Goal: Task Accomplishment & Management: Use online tool/utility

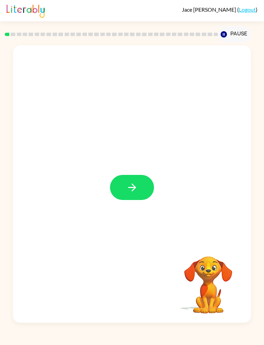
click at [138, 182] on button "button" at bounding box center [132, 187] width 44 height 25
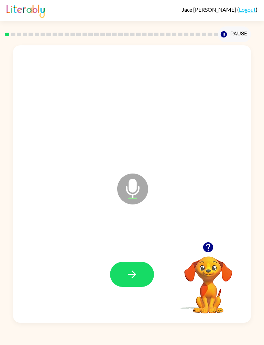
click at [138, 275] on icon "button" at bounding box center [132, 274] width 12 height 12
click at [141, 266] on button "button" at bounding box center [132, 274] width 44 height 25
click at [150, 275] on button "button" at bounding box center [132, 274] width 44 height 25
click at [141, 279] on button "button" at bounding box center [132, 274] width 44 height 25
click at [146, 269] on button "button" at bounding box center [132, 274] width 44 height 25
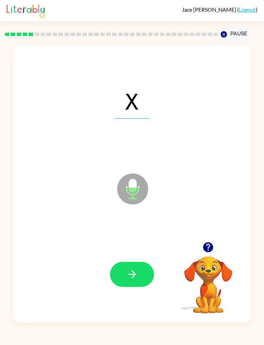
click at [145, 283] on button "button" at bounding box center [132, 274] width 44 height 25
click at [128, 272] on icon "button" at bounding box center [132, 274] width 12 height 12
click at [143, 269] on button "button" at bounding box center [132, 274] width 44 height 25
click at [142, 277] on button "button" at bounding box center [132, 274] width 44 height 25
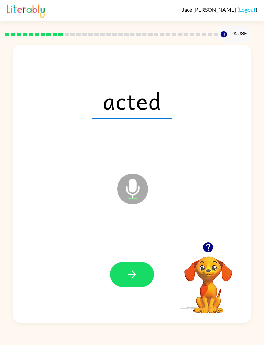
click at [147, 267] on button "button" at bounding box center [132, 274] width 44 height 25
click at [144, 250] on div at bounding box center [132, 273] width 224 height 83
click at [130, 278] on icon "button" at bounding box center [132, 274] width 12 height 12
click at [135, 271] on icon "button" at bounding box center [132, 274] width 12 height 12
click at [135, 277] on icon "button" at bounding box center [132, 274] width 12 height 12
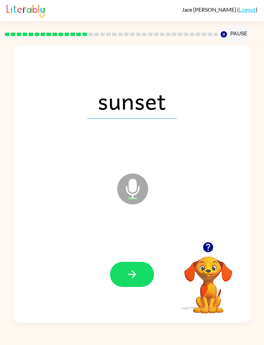
click at [136, 286] on button "button" at bounding box center [132, 274] width 44 height 25
click at [137, 268] on button "button" at bounding box center [132, 274] width 44 height 25
click at [144, 278] on button "button" at bounding box center [132, 274] width 44 height 25
click at [148, 274] on button "button" at bounding box center [132, 274] width 44 height 25
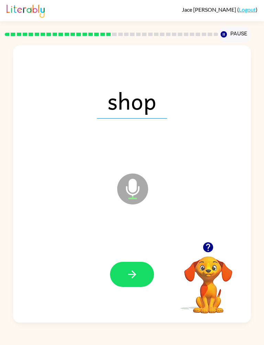
click at [144, 278] on button "button" at bounding box center [132, 274] width 44 height 25
click at [152, 276] on button "button" at bounding box center [132, 274] width 44 height 25
click at [135, 269] on icon "button" at bounding box center [132, 274] width 12 height 12
click at [152, 277] on button "button" at bounding box center [132, 274] width 44 height 25
click at [142, 276] on button "button" at bounding box center [132, 274] width 44 height 25
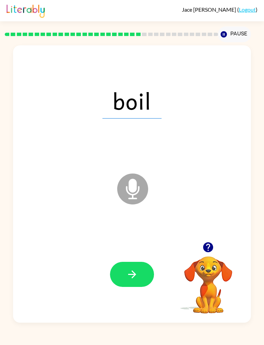
click at [152, 275] on button "button" at bounding box center [132, 274] width 44 height 25
click at [146, 267] on button "button" at bounding box center [132, 274] width 44 height 25
click at [140, 275] on button "button" at bounding box center [132, 274] width 44 height 25
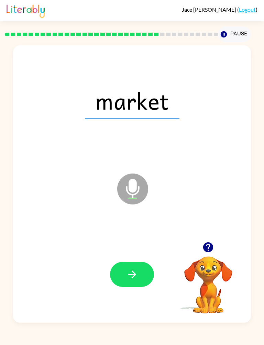
click at [150, 277] on button "button" at bounding box center [132, 274] width 44 height 25
click at [153, 273] on button "button" at bounding box center [132, 274] width 44 height 25
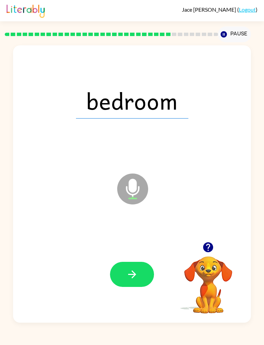
click at [152, 275] on button "button" at bounding box center [132, 274] width 44 height 25
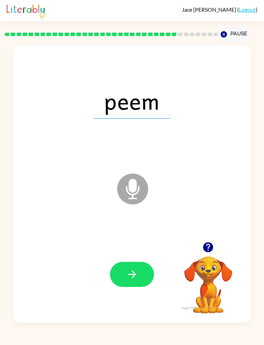
click at [142, 286] on button "button" at bounding box center [132, 274] width 44 height 25
click at [149, 266] on button "button" at bounding box center [132, 274] width 44 height 25
click at [137, 286] on button "button" at bounding box center [132, 274] width 44 height 25
click at [145, 270] on button "button" at bounding box center [132, 274] width 44 height 25
click at [143, 264] on button "button" at bounding box center [132, 274] width 44 height 25
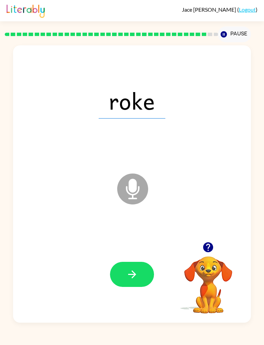
click at [146, 277] on button "button" at bounding box center [132, 274] width 44 height 25
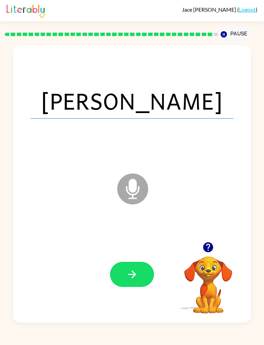
click at [142, 273] on button "button" at bounding box center [132, 274] width 44 height 25
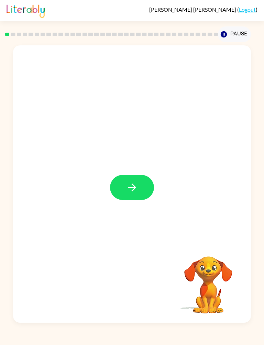
click at [138, 187] on button "button" at bounding box center [132, 187] width 44 height 25
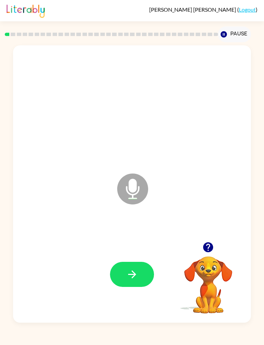
click at [139, 269] on button "button" at bounding box center [132, 274] width 44 height 25
click at [133, 265] on button "button" at bounding box center [132, 274] width 44 height 25
click at [134, 275] on icon "button" at bounding box center [132, 274] width 12 height 12
click at [146, 278] on button "button" at bounding box center [132, 274] width 44 height 25
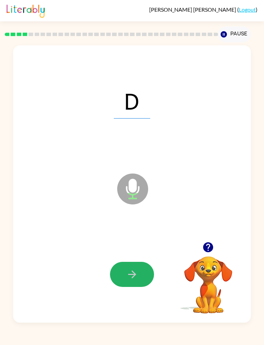
click at [128, 264] on button "button" at bounding box center [132, 274] width 44 height 25
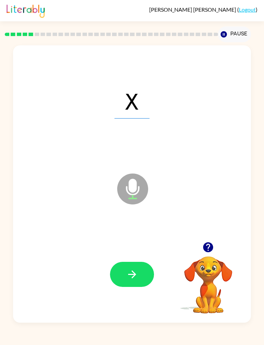
click at [130, 272] on icon "button" at bounding box center [132, 274] width 12 height 12
click at [135, 272] on icon "button" at bounding box center [132, 274] width 12 height 12
click at [147, 277] on button "button" at bounding box center [132, 274] width 44 height 25
click at [124, 276] on button "button" at bounding box center [132, 274] width 44 height 25
click at [132, 266] on button "button" at bounding box center [132, 274] width 44 height 25
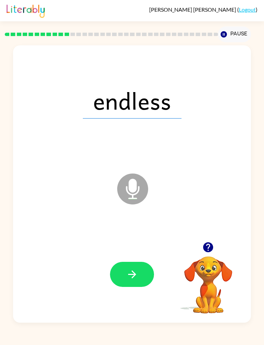
click at [141, 273] on button "button" at bounding box center [132, 274] width 44 height 25
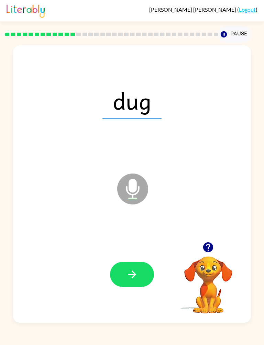
click at [128, 276] on icon "button" at bounding box center [132, 274] width 12 height 12
click at [137, 281] on button "button" at bounding box center [132, 274] width 44 height 25
click at [140, 267] on button "button" at bounding box center [132, 274] width 44 height 25
click at [133, 274] on icon "button" at bounding box center [132, 274] width 8 height 8
click at [120, 275] on button "button" at bounding box center [132, 274] width 44 height 25
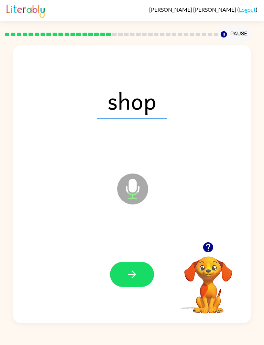
click at [119, 271] on button "button" at bounding box center [132, 274] width 44 height 25
click at [128, 282] on button "button" at bounding box center [132, 274] width 44 height 25
click at [144, 269] on button "button" at bounding box center [132, 274] width 44 height 25
click at [129, 282] on button "button" at bounding box center [132, 274] width 44 height 25
click at [119, 263] on button "button" at bounding box center [132, 274] width 44 height 25
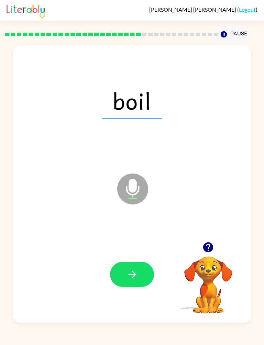
click at [135, 282] on button "button" at bounding box center [132, 274] width 44 height 25
click at [140, 274] on button "button" at bounding box center [132, 274] width 44 height 25
click at [119, 271] on button "button" at bounding box center [132, 274] width 44 height 25
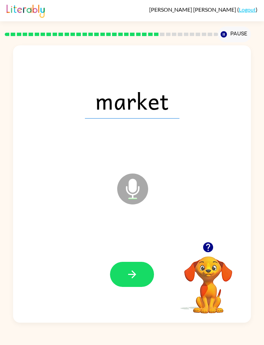
click at [135, 265] on button "button" at bounding box center [132, 274] width 44 height 25
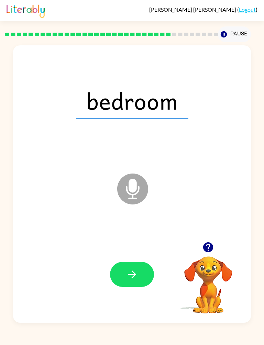
click at [127, 262] on button "button" at bounding box center [132, 274] width 44 height 25
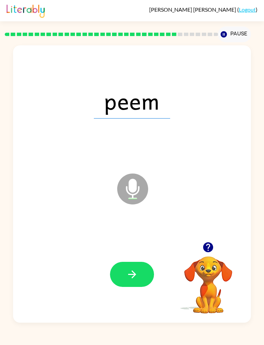
click at [134, 269] on icon "button" at bounding box center [132, 274] width 12 height 12
click at [122, 281] on button "button" at bounding box center [132, 274] width 44 height 25
click at [123, 262] on button "button" at bounding box center [132, 274] width 44 height 25
click at [140, 276] on button "button" at bounding box center [132, 274] width 44 height 25
click at [129, 276] on icon "button" at bounding box center [132, 274] width 12 height 12
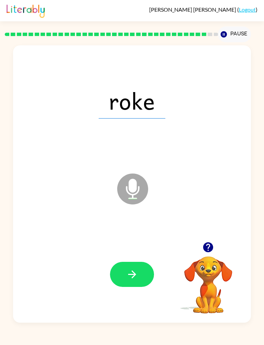
click at [133, 282] on button "button" at bounding box center [132, 274] width 44 height 25
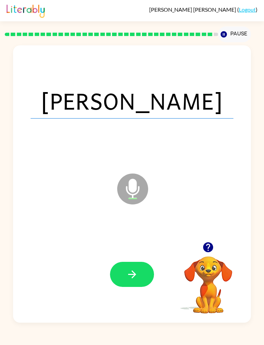
click at [130, 278] on icon "button" at bounding box center [132, 274] width 12 height 12
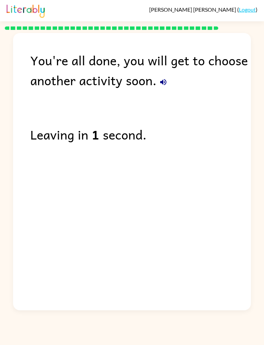
click at [245, 10] on link "Logout" at bounding box center [247, 9] width 17 height 7
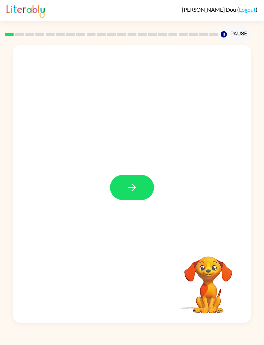
click at [215, 278] on video "Your browser must support playing .mp4 files to use Literably. Please try using…" at bounding box center [208, 279] width 69 height 69
click at [128, 186] on icon "button" at bounding box center [132, 187] width 12 height 12
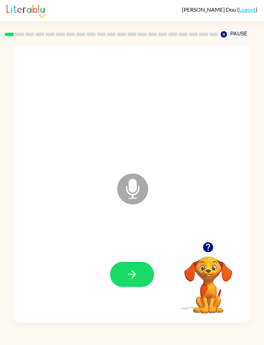
click at [137, 282] on button "button" at bounding box center [132, 274] width 44 height 25
click at [135, 286] on button "button" at bounding box center [132, 274] width 44 height 25
click at [144, 281] on button "button" at bounding box center [132, 274] width 44 height 25
click at [142, 272] on button "button" at bounding box center [132, 274] width 44 height 25
click at [137, 279] on icon "button" at bounding box center [132, 274] width 12 height 12
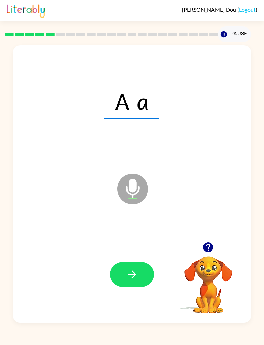
click at [140, 265] on button "button" at bounding box center [132, 274] width 44 height 25
click at [135, 279] on icon "button" at bounding box center [132, 274] width 12 height 12
click at [135, 284] on button "button" at bounding box center [132, 274] width 44 height 25
click at [148, 273] on button "button" at bounding box center [132, 274] width 44 height 25
click at [139, 278] on button "button" at bounding box center [132, 274] width 44 height 25
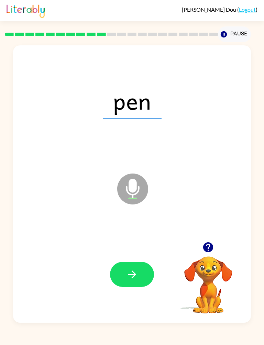
click at [144, 272] on button "button" at bounding box center [132, 274] width 44 height 25
click at [137, 275] on icon "button" at bounding box center [132, 274] width 12 height 12
click at [141, 275] on button "button" at bounding box center [132, 274] width 44 height 25
click at [146, 272] on button "button" at bounding box center [132, 274] width 44 height 25
click at [140, 273] on button "button" at bounding box center [132, 274] width 44 height 25
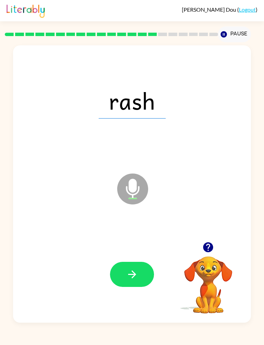
click at [138, 273] on button "button" at bounding box center [132, 274] width 44 height 25
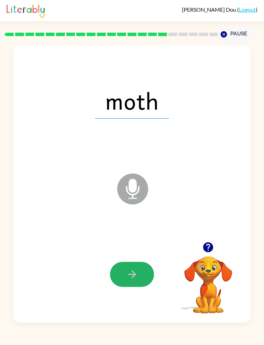
click at [129, 286] on button "button" at bounding box center [132, 274] width 44 height 25
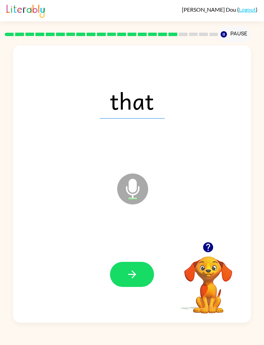
click at [140, 276] on button "button" at bounding box center [132, 274] width 44 height 25
click at [133, 275] on icon "button" at bounding box center [132, 274] width 8 height 8
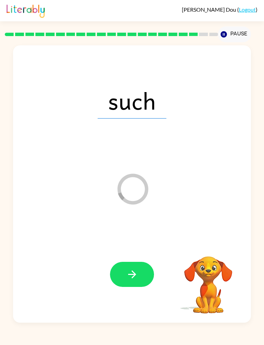
click at [137, 271] on icon "button" at bounding box center [132, 274] width 12 height 12
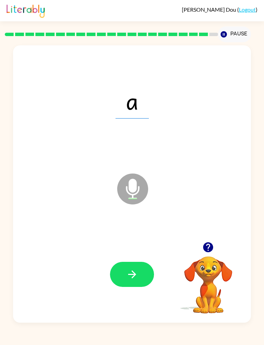
click at [146, 267] on button "button" at bounding box center [132, 274] width 44 height 25
